Goal: Task Accomplishment & Management: Complete application form

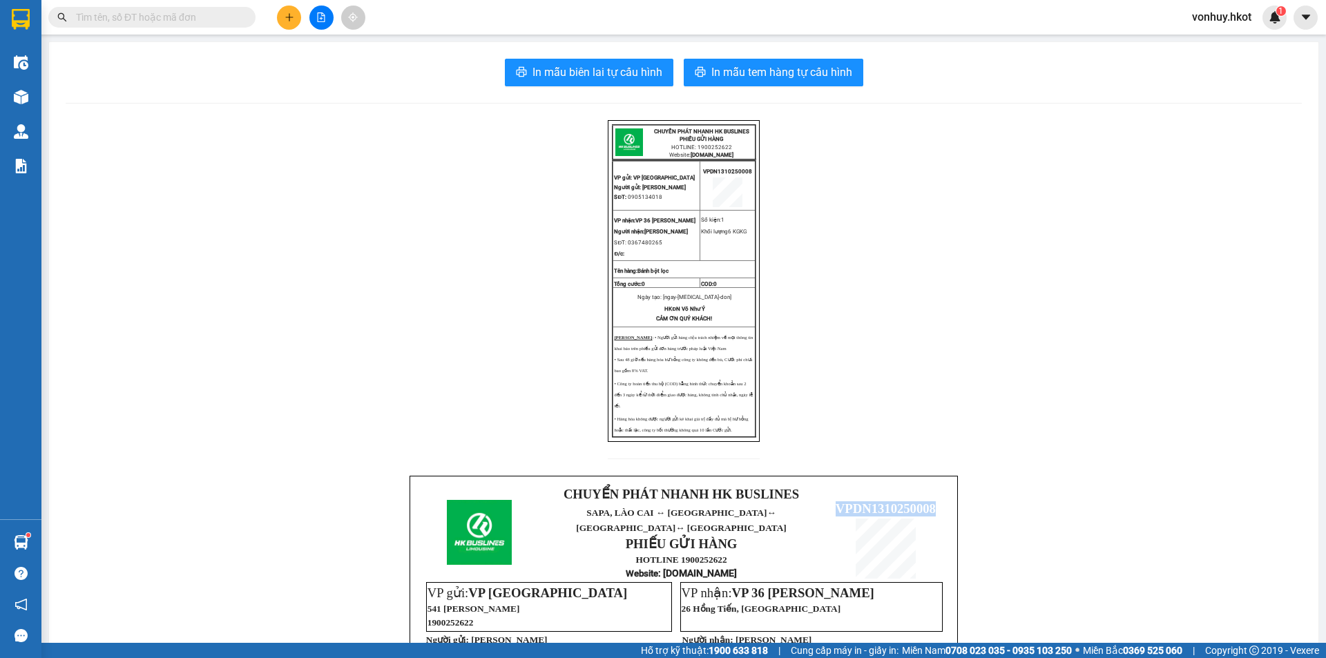
scroll to position [345, 0]
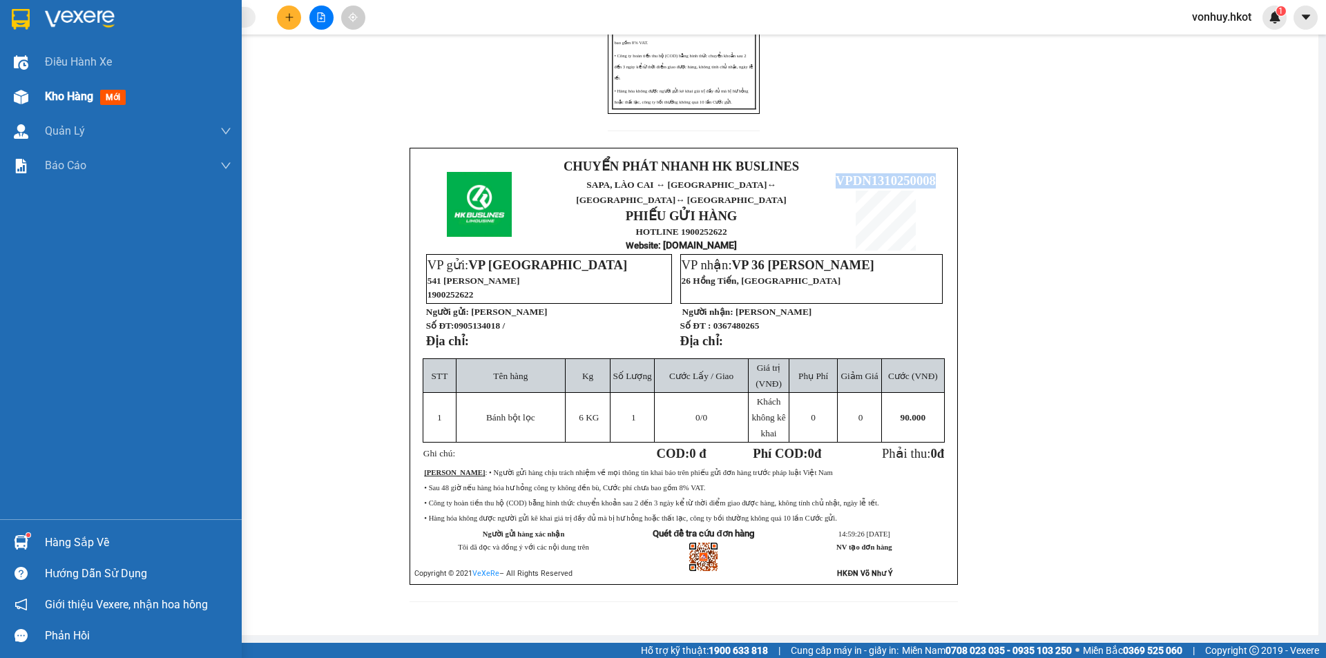
click at [17, 97] on img at bounding box center [21, 97] width 14 height 14
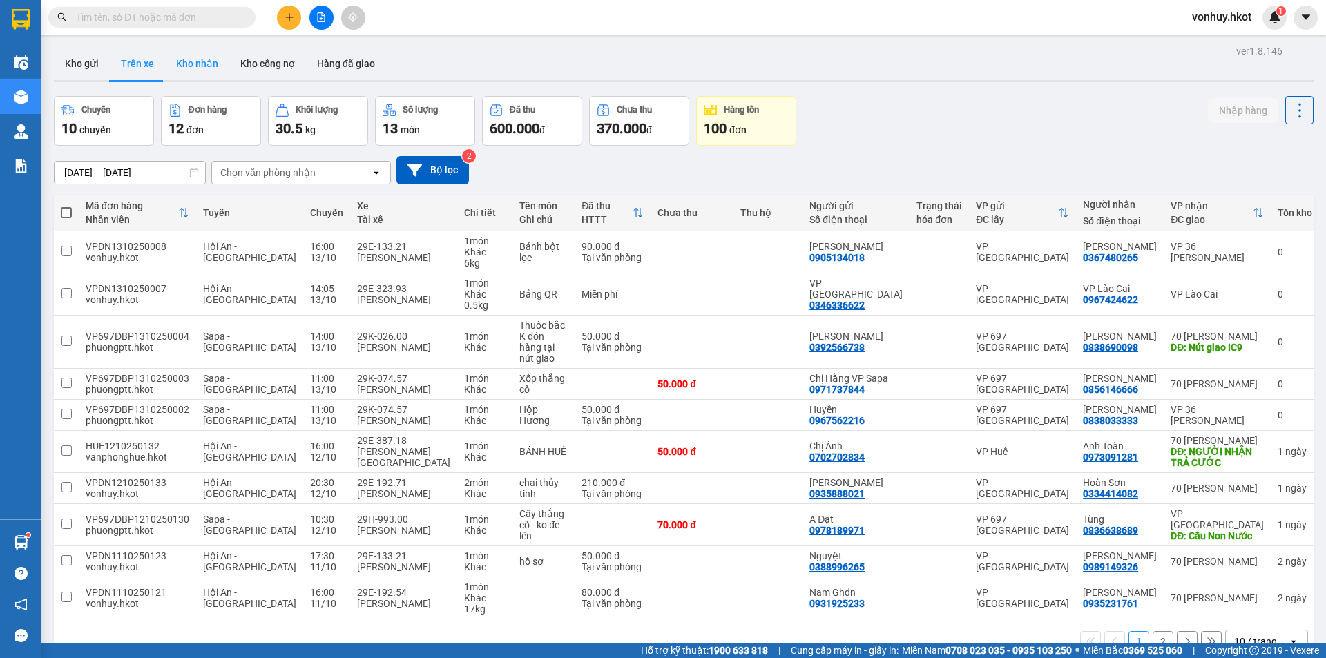
click at [209, 61] on button "Kho nhận" at bounding box center [197, 63] width 64 height 33
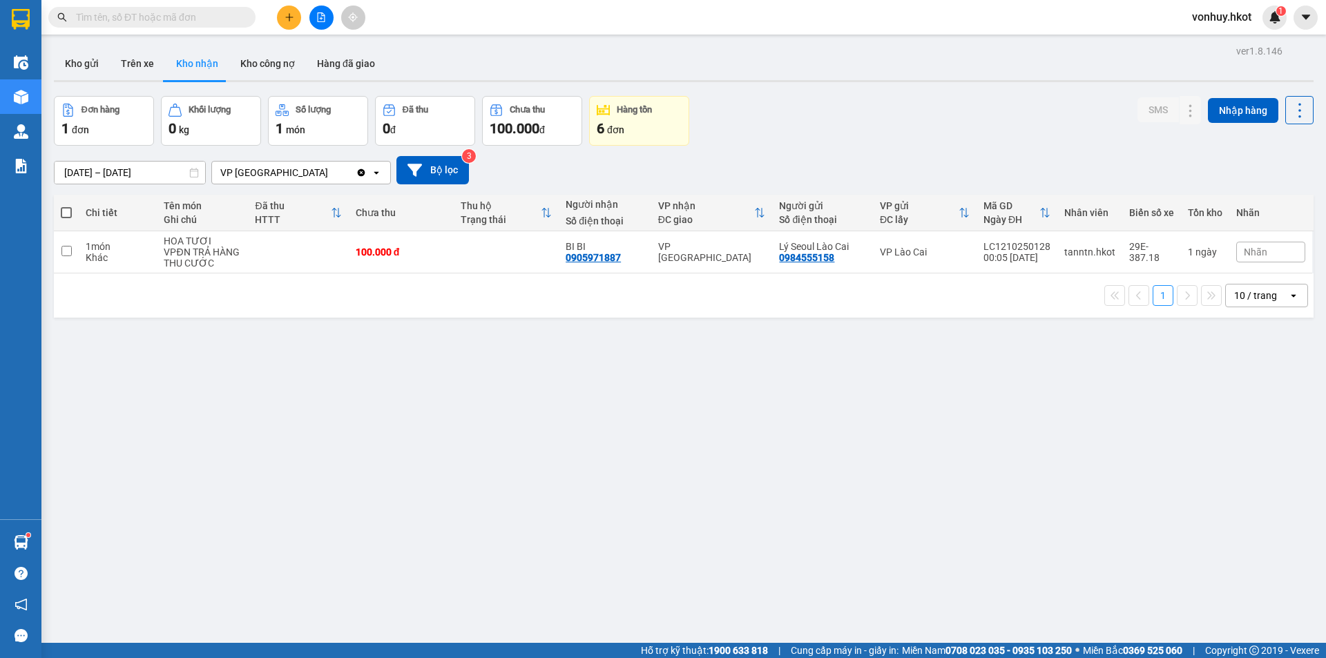
click at [163, 15] on input "text" at bounding box center [157, 17] width 163 height 15
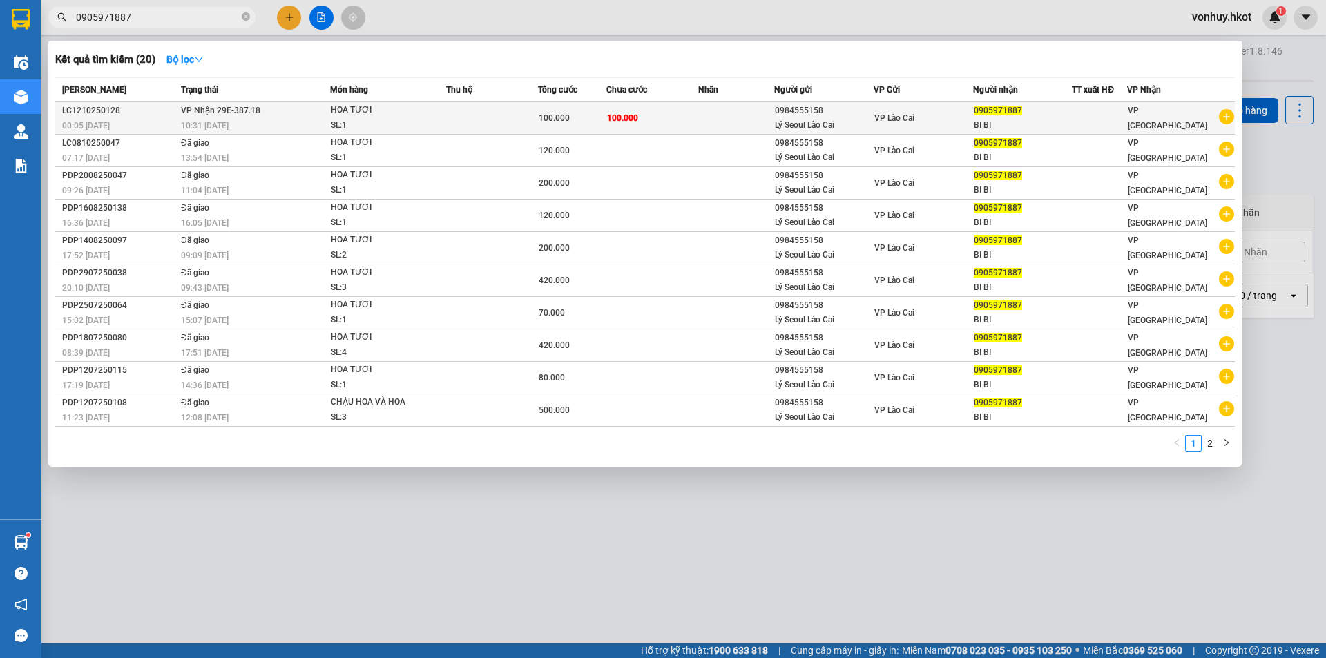
type input "0905971887"
click at [695, 117] on td "100.000" at bounding box center [652, 118] width 92 height 32
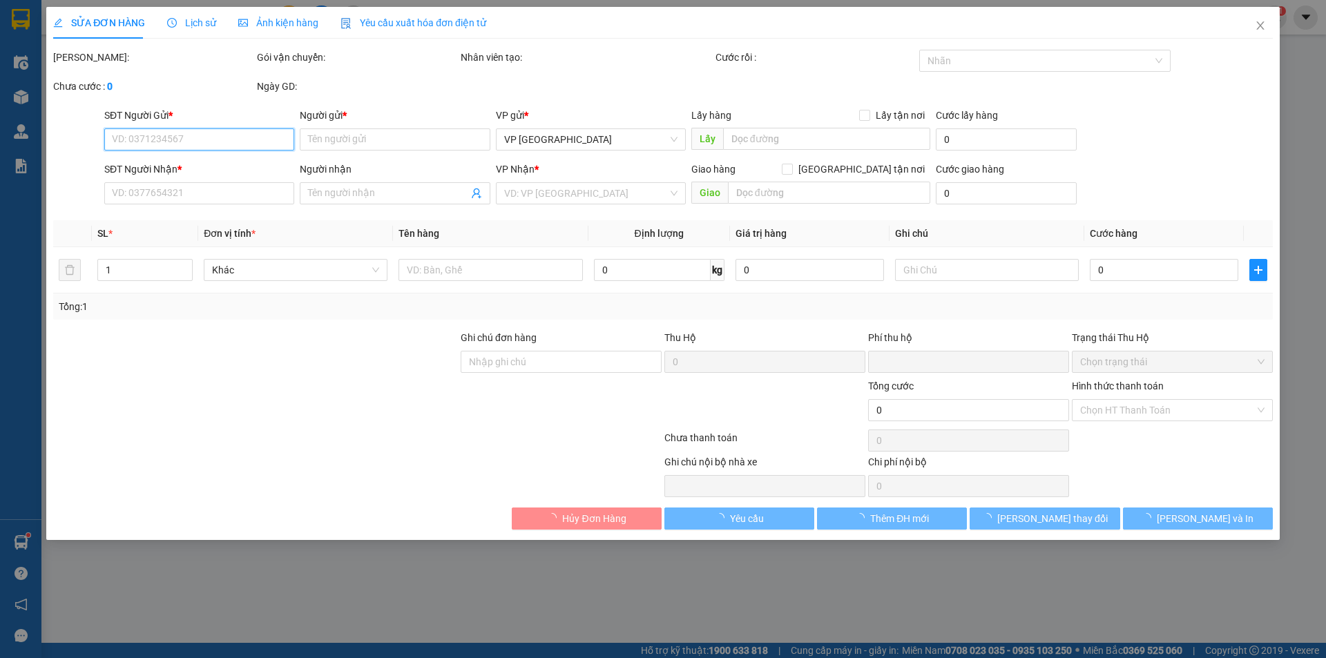
type input "0984555158"
type input "Lý Seoul Lào Cai"
type input "0905971887"
type input "BI BI"
type input "0"
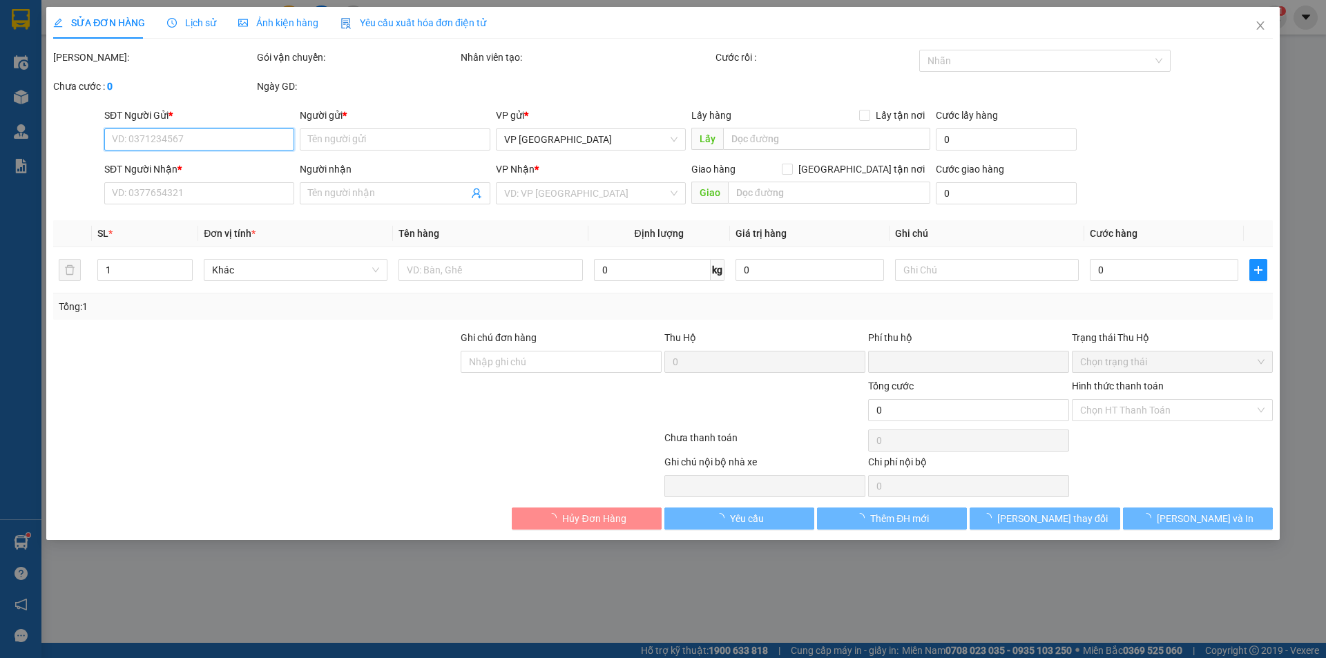
type input "100.000"
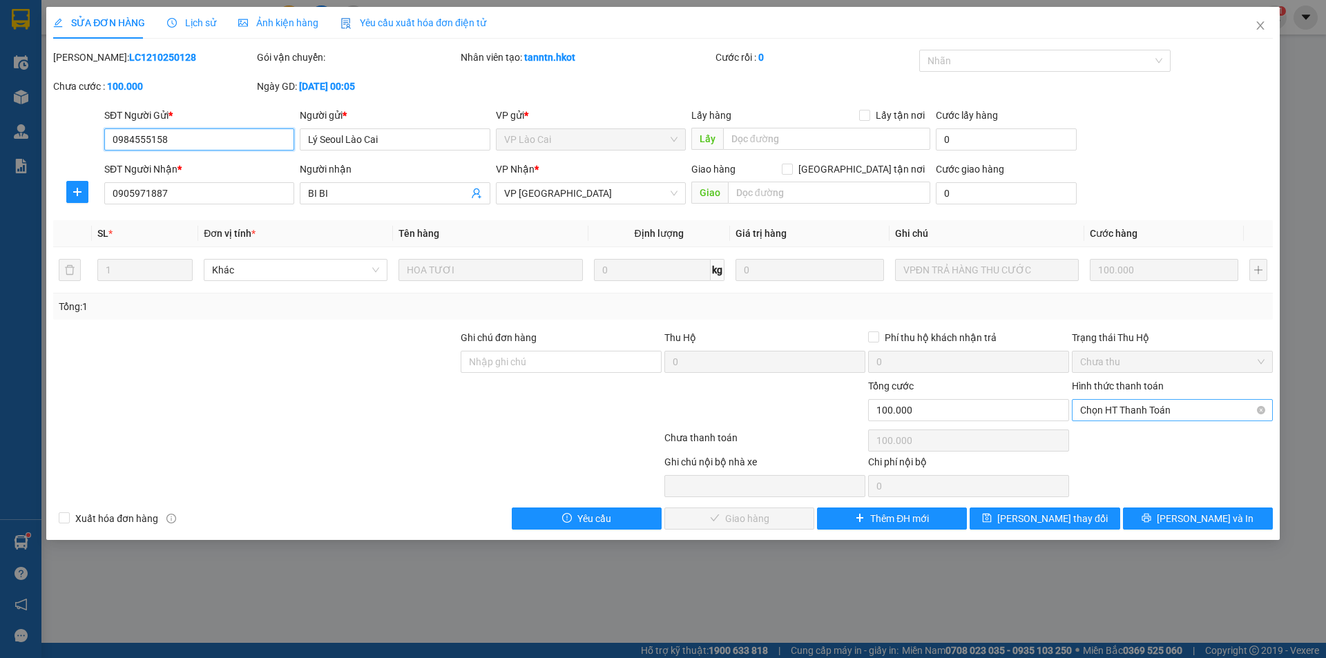
click at [1176, 410] on span "Chọn HT Thanh Toán" at bounding box center [1172, 410] width 184 height 21
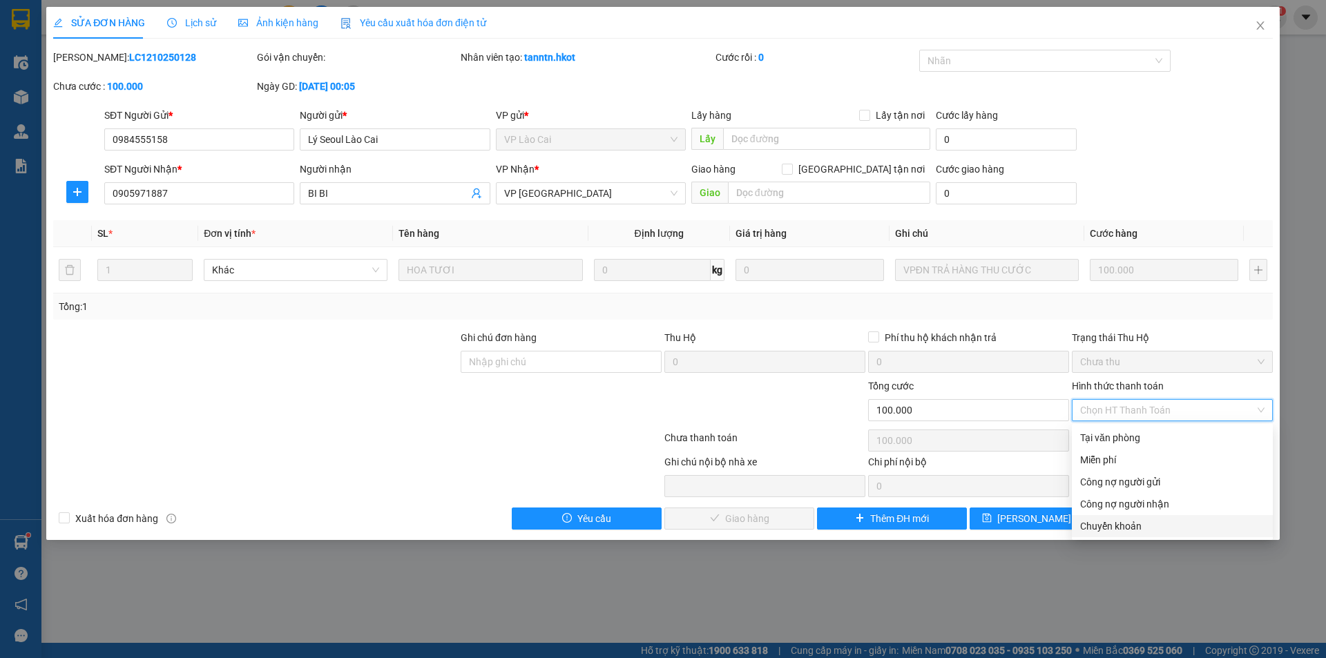
click at [1096, 526] on div "Chuyển khoản" at bounding box center [1172, 525] width 184 height 15
type input "0"
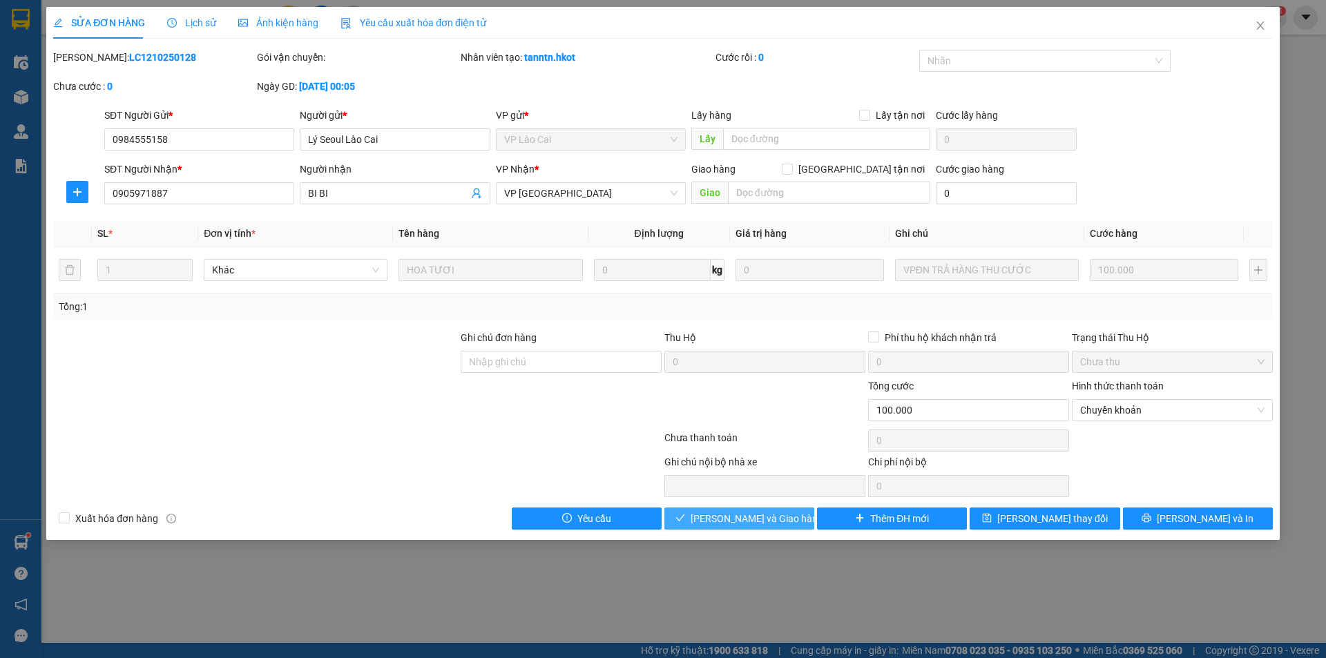
click at [771, 514] on span "[PERSON_NAME] và Giao hàng" at bounding box center [756, 518] width 133 height 15
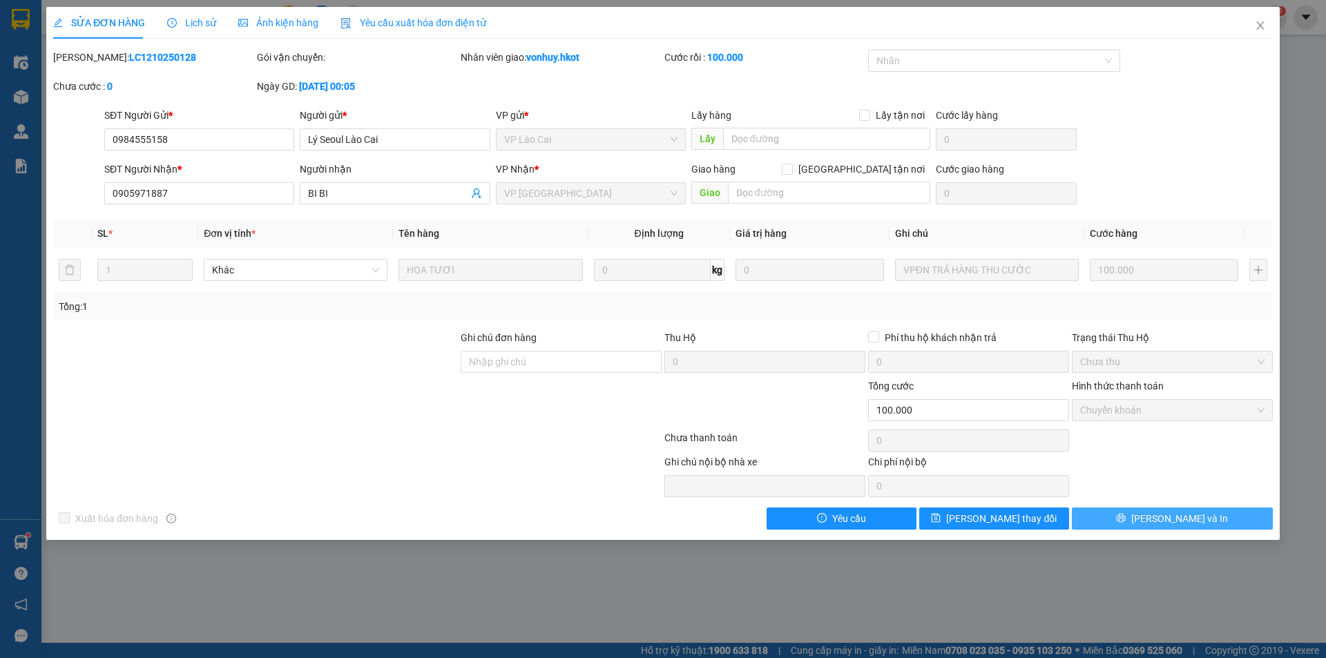
click at [1165, 516] on span "[PERSON_NAME] và In" at bounding box center [1179, 518] width 97 height 15
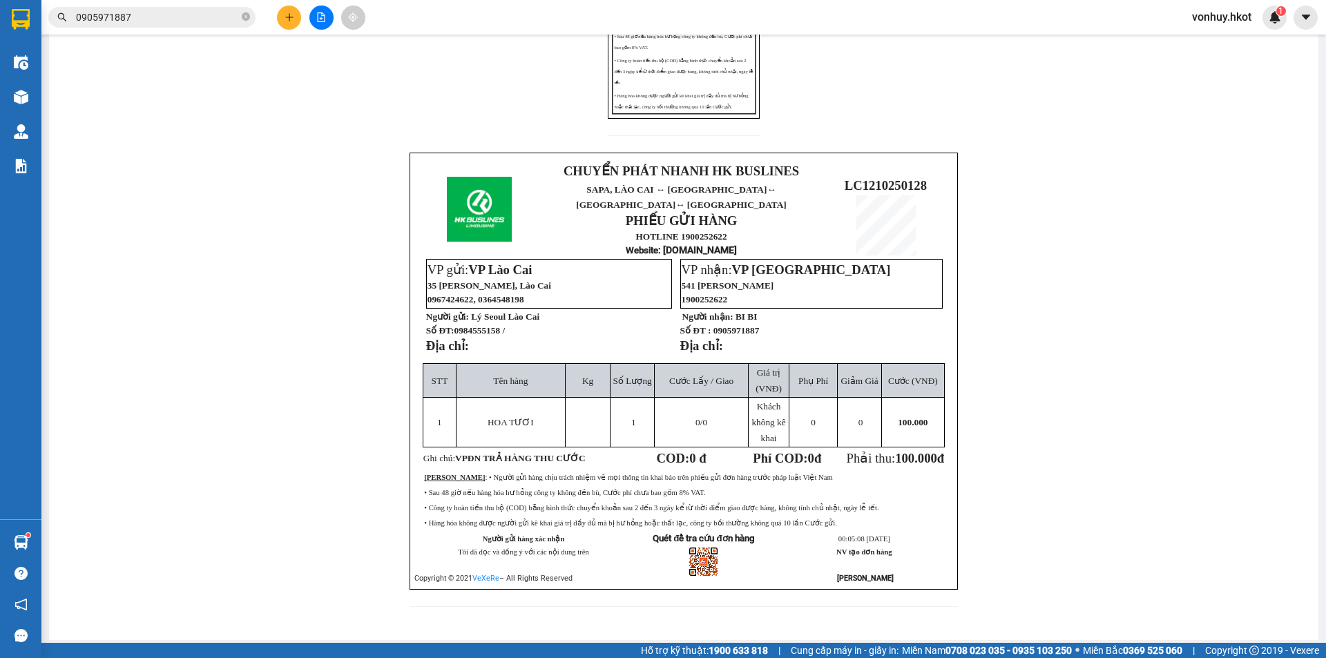
scroll to position [345, 0]
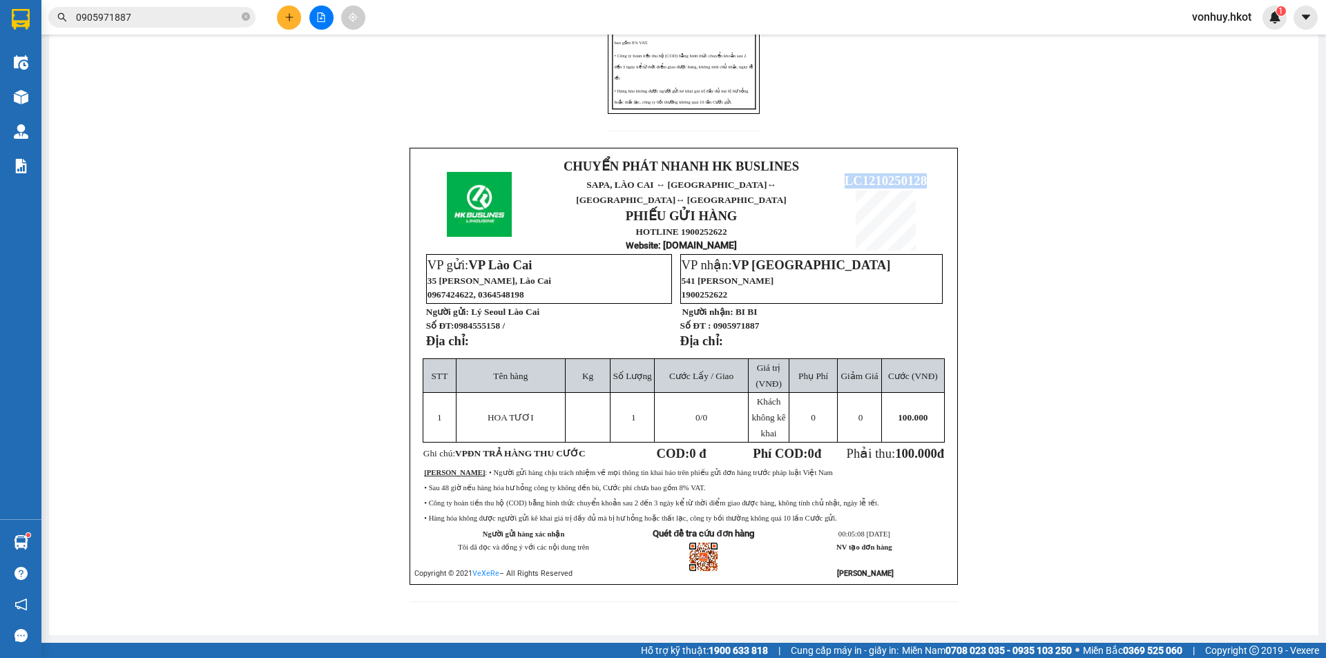
drag, startPoint x: 837, startPoint y: 171, endPoint x: 925, endPoint y: 171, distance: 88.4
click at [925, 173] on p "LC1210250128" at bounding box center [885, 180] width 123 height 15
copy span "LC1210250128"
